Goal: Task Accomplishment & Management: Use online tool/utility

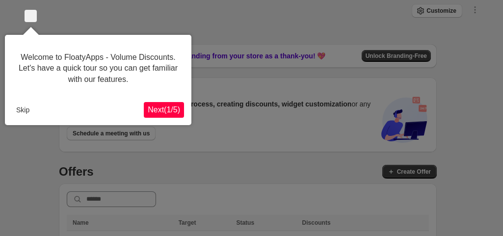
click at [188, 12] on div at bounding box center [251, 147] width 503 height 295
click at [21, 109] on button "Skip" at bounding box center [22, 110] width 21 height 15
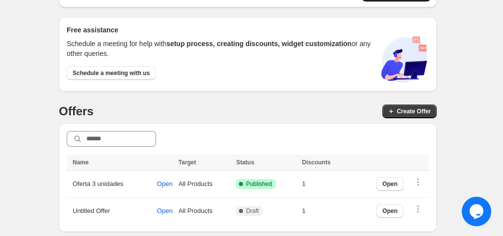
scroll to position [47, 0]
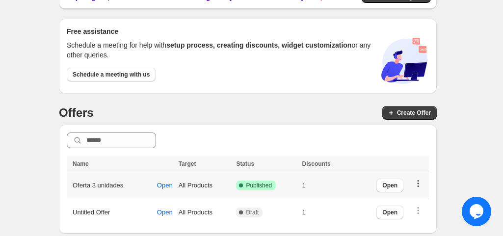
click at [419, 183] on icon "button" at bounding box center [417, 183] width 1 height 1
click at [170, 184] on span "Open" at bounding box center [165, 186] width 16 height 8
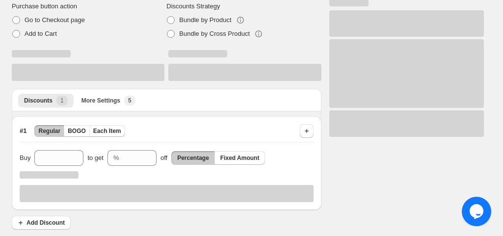
scroll to position [72, 0]
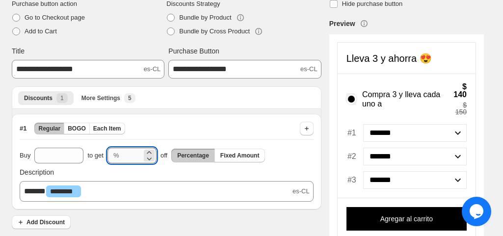
click at [123, 153] on input "*" at bounding box center [132, 156] width 19 height 16
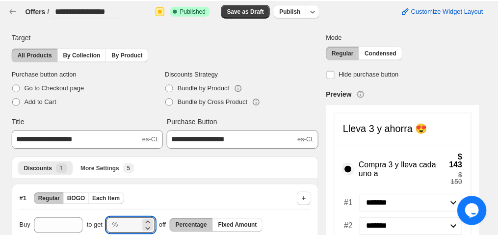
scroll to position [0, 0]
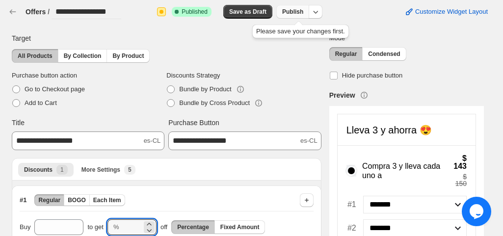
type input "*"
click at [301, 9] on span "Publish" at bounding box center [292, 12] width 21 height 8
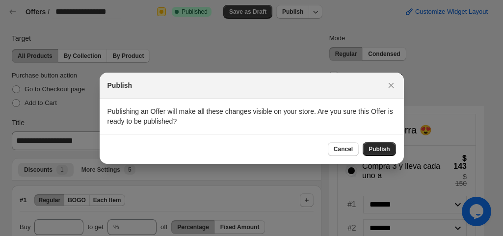
click at [381, 147] on span "Publish" at bounding box center [378, 149] width 21 height 8
